Goal: Navigation & Orientation: Find specific page/section

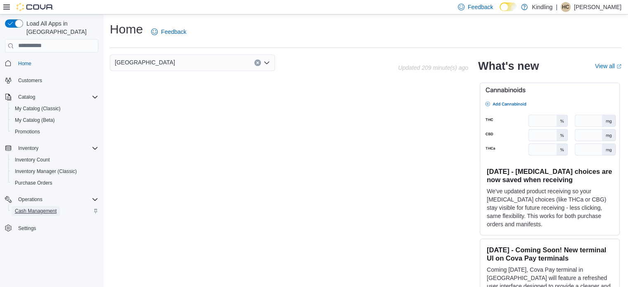
click at [32, 208] on span "Cash Management" at bounding box center [36, 211] width 42 height 7
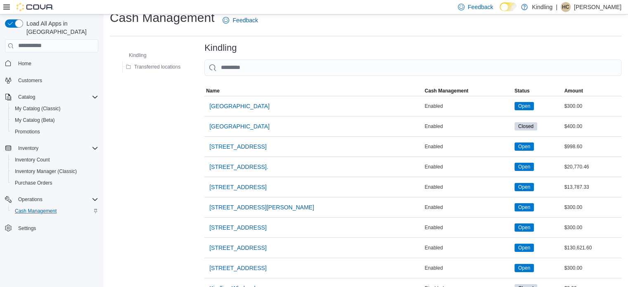
scroll to position [12, 0]
click at [247, 110] on span "[GEOGRAPHIC_DATA]" at bounding box center [239, 106] width 60 height 17
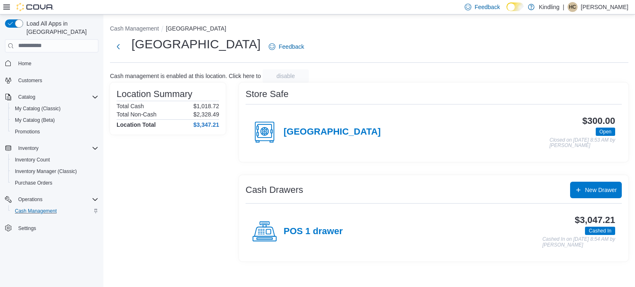
click at [287, 87] on div "Store Safe [STREET_ADDRESS] NEW $300.00 Open Closed on [DATE] 8:53 AM by [PERSO…" at bounding box center [433, 122] width 389 height 79
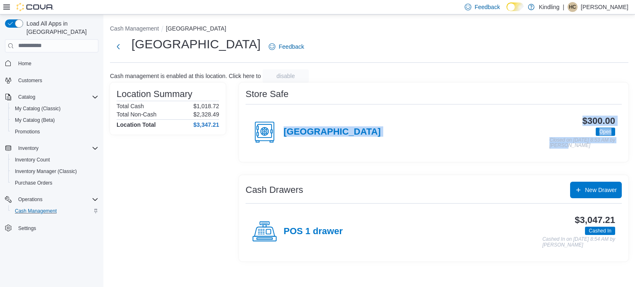
drag, startPoint x: 287, startPoint y: 87, endPoint x: 383, endPoint y: 159, distance: 120.7
click at [383, 159] on div "Store Safe [STREET_ADDRESS] NEW $300.00 Open Closed on [DATE] 8:53 AM by [PERSO…" at bounding box center [433, 122] width 389 height 79
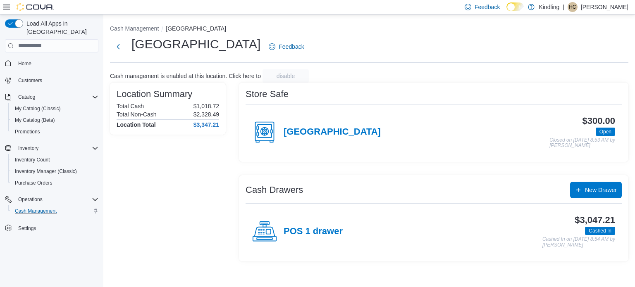
click at [208, 205] on div "Location Summary Total Cash $1,018.72 Total Non-Cash $2,328.49 Location Total $…" at bounding box center [168, 172] width 116 height 179
drag, startPoint x: 185, startPoint y: 74, endPoint x: 186, endPoint y: 59, distance: 14.6
click at [186, 59] on div "Cash Management [STREET_ADDRESS] NEW Feedback Cash management is enabled at thi…" at bounding box center [368, 141] width 531 height 254
click at [190, 71] on div "Cash management is enabled at this location. Click here to disable" at bounding box center [369, 75] width 518 height 13
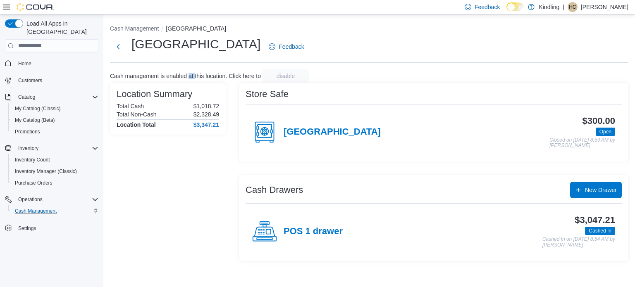
click at [190, 71] on div "Cash management is enabled at this location. Click here to disable" at bounding box center [369, 75] width 518 height 13
click at [224, 232] on div "Location Summary Total Cash $1,018.72 Total Non-Cash $2,328.49 Location Total $…" at bounding box center [168, 172] width 116 height 179
